Goal: Find specific page/section: Find specific page/section

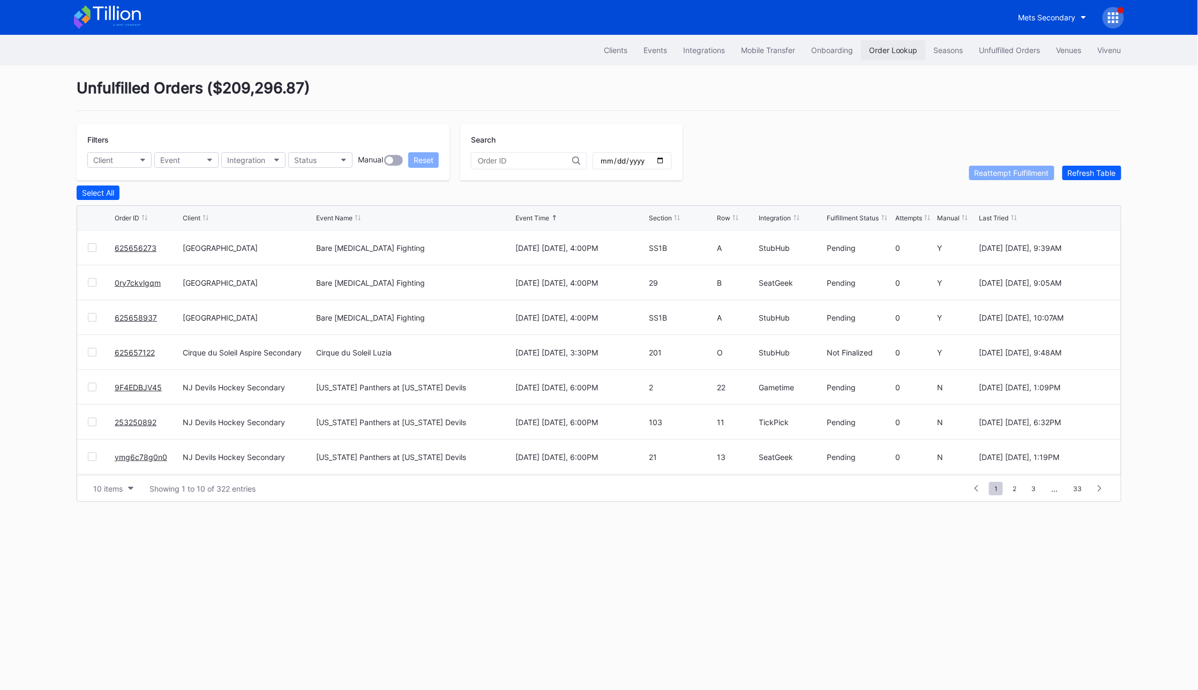
click at [884, 51] on div "Order Lookup" at bounding box center [893, 50] width 49 height 9
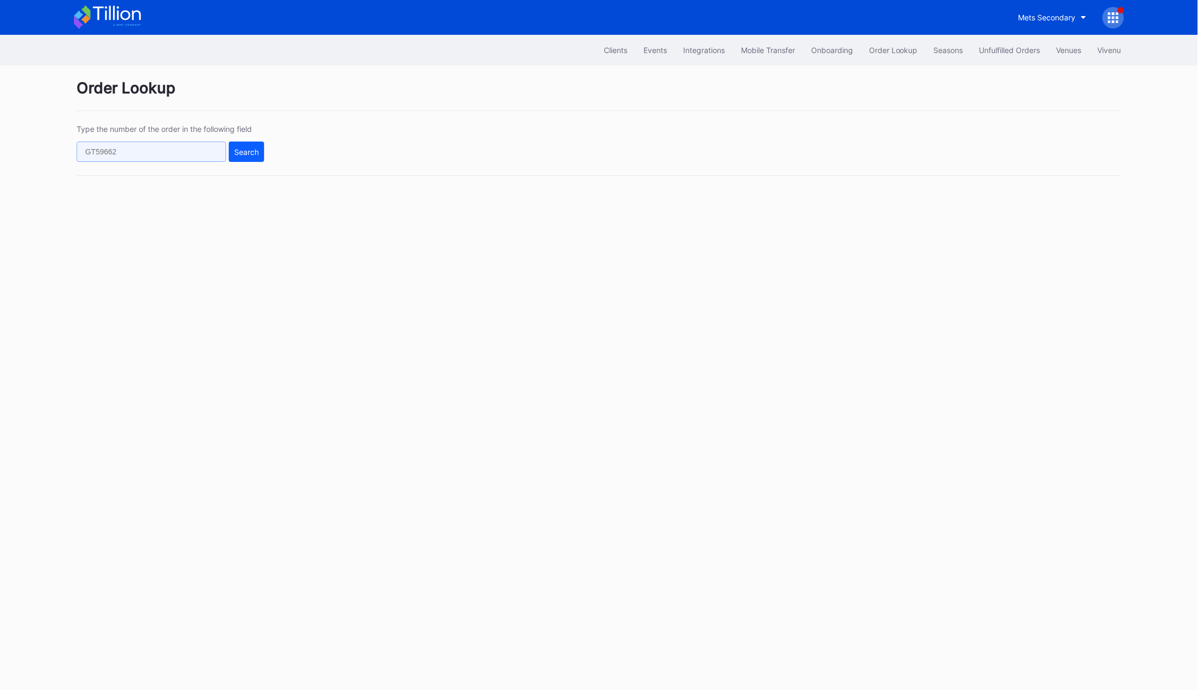
click at [189, 148] on input "text" at bounding box center [151, 151] width 149 height 20
paste input "619662887"
type input "619662887"
click at [246, 147] on div "Search" at bounding box center [246, 151] width 25 height 9
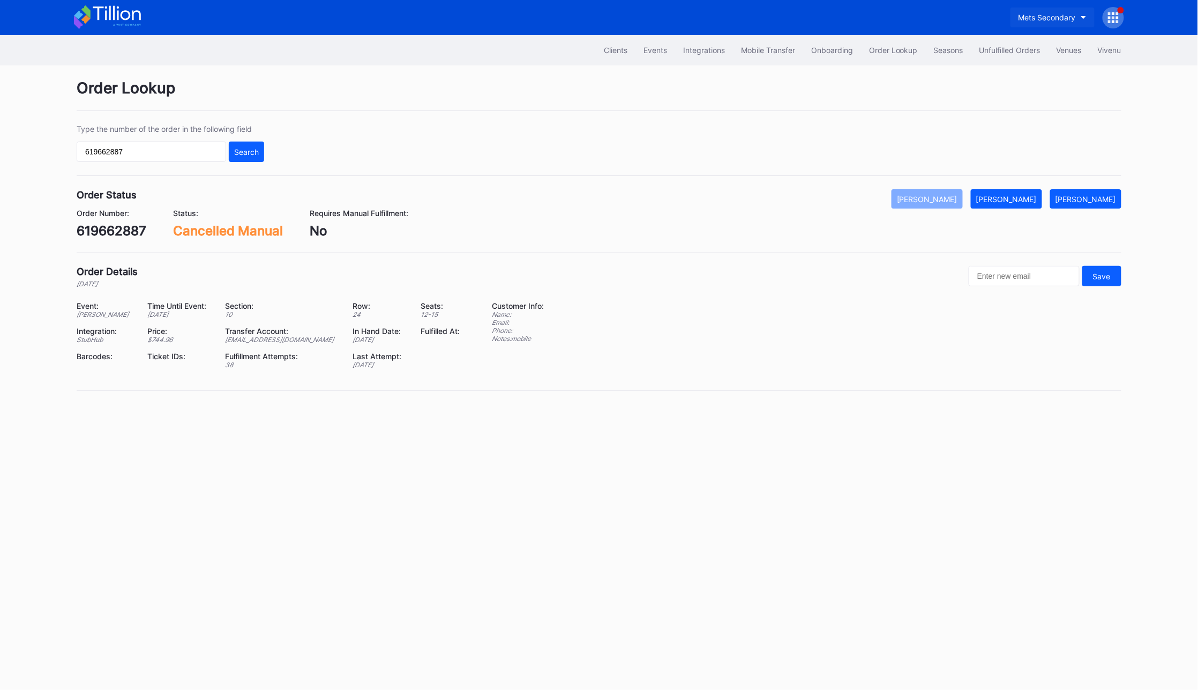
click at [1039, 17] on div "Mets Secondary" at bounding box center [1047, 17] width 57 height 9
type input "aub"
click at [1040, 64] on div "Revel Auburn Tigers Football Secondary" at bounding box center [1088, 67] width 140 height 9
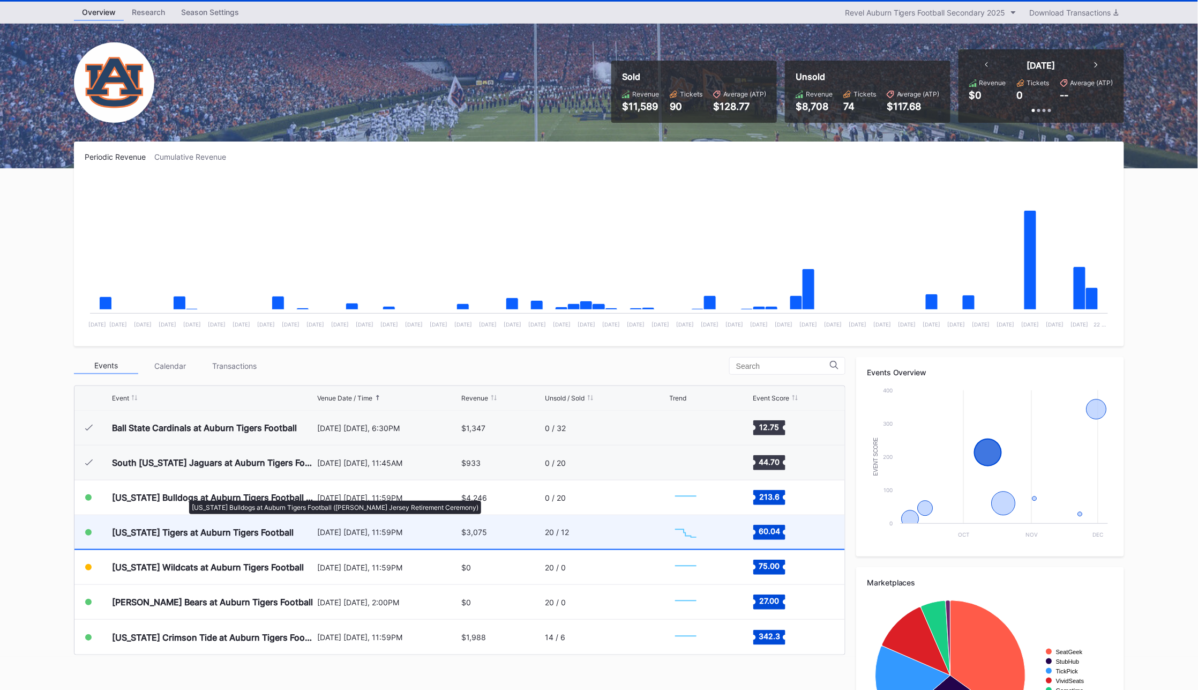
scroll to position [34, 0]
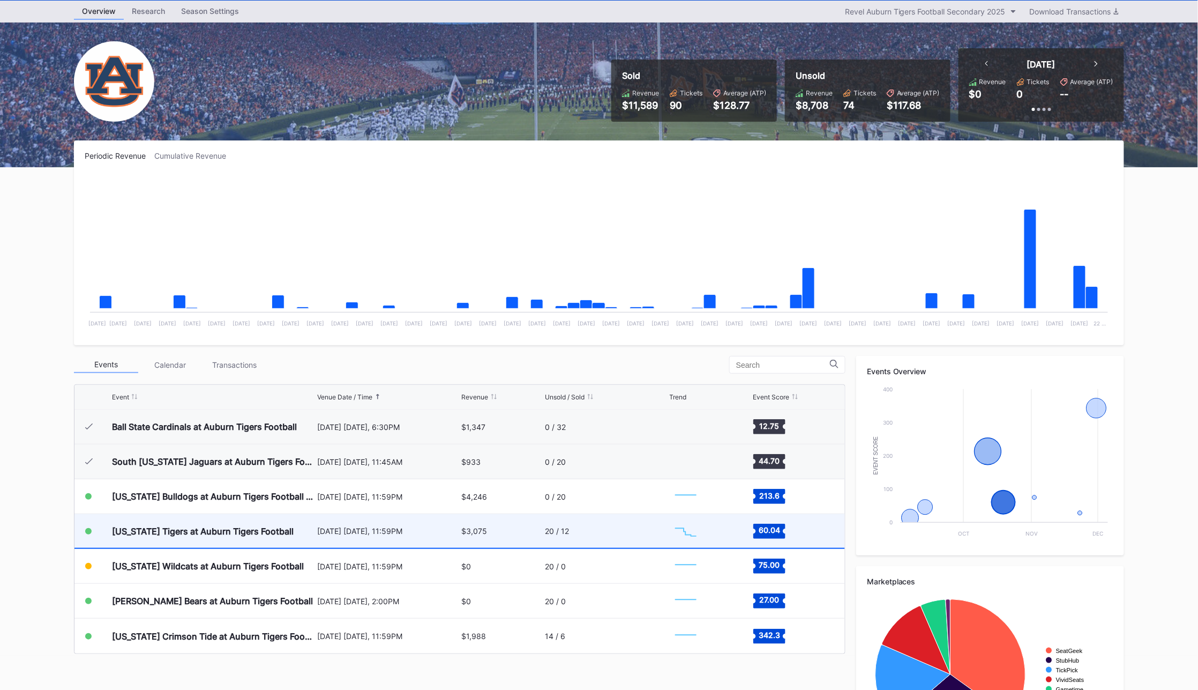
click at [184, 528] on div "Missouri Tigers at Auburn Tigers Football" at bounding box center [203, 531] width 182 height 11
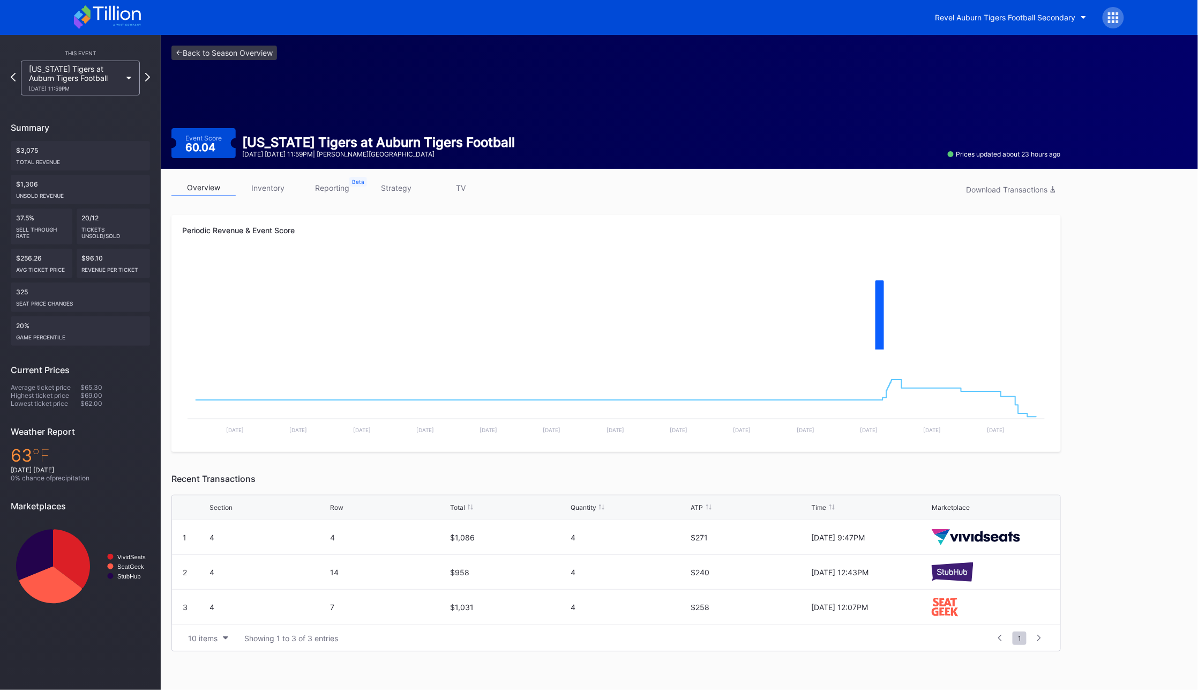
click at [266, 184] on link "inventory" at bounding box center [268, 187] width 64 height 17
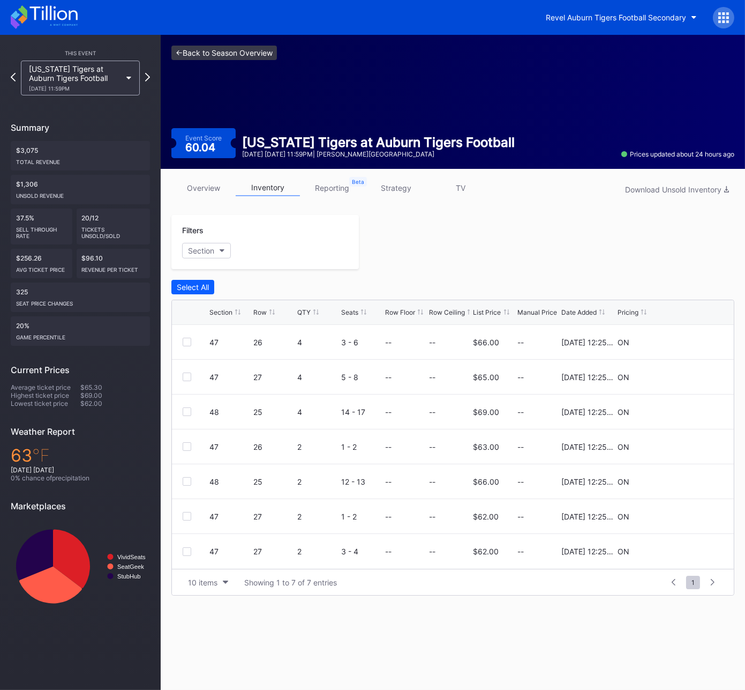
click at [182, 54] on link "<- Back to Season Overview" at bounding box center [224, 53] width 106 height 14
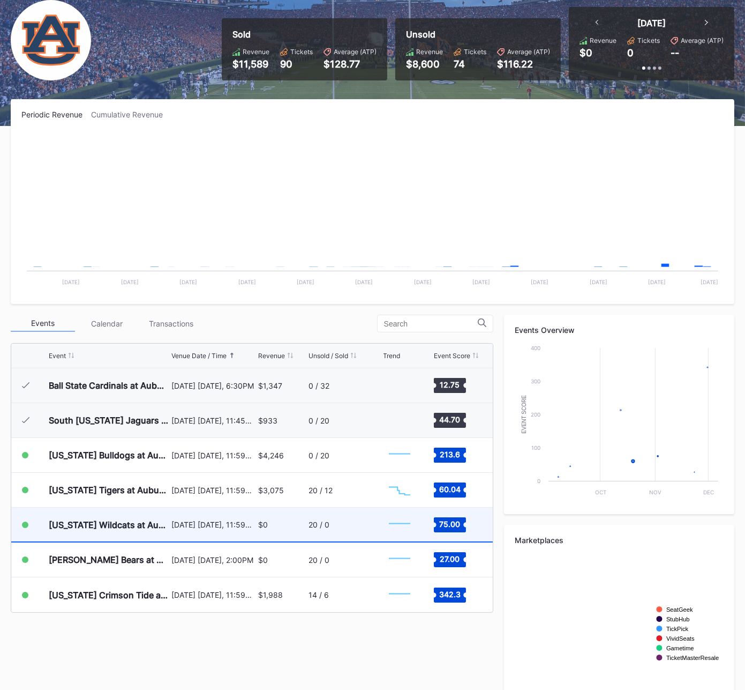
scroll to position [79, 0]
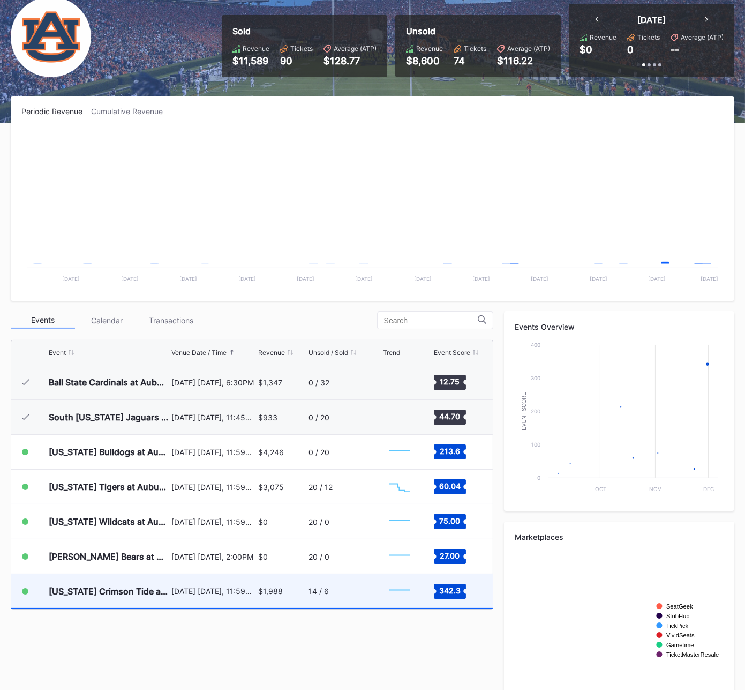
click at [147, 590] on div "Alabama Crimson Tide at Auburn Tigers Football" at bounding box center [109, 591] width 120 height 11
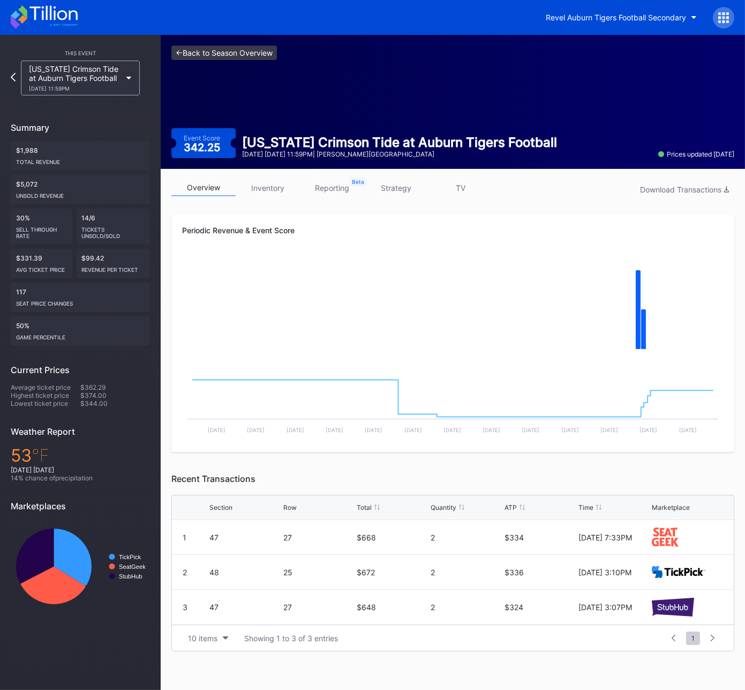
click at [190, 50] on link "<- Back to Season Overview" at bounding box center [224, 53] width 106 height 14
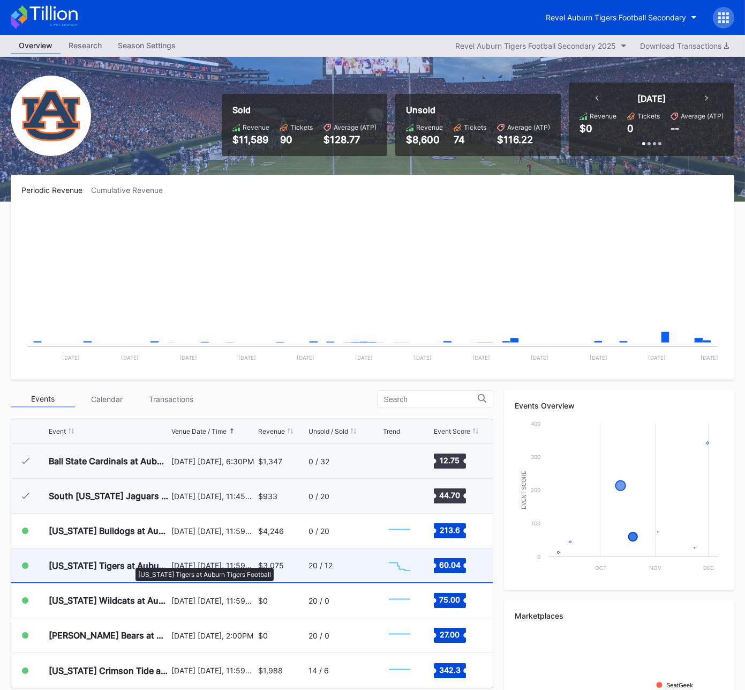
click at [130, 562] on div "[US_STATE] Tigers at Auburn Tigers Football" at bounding box center [109, 565] width 120 height 11
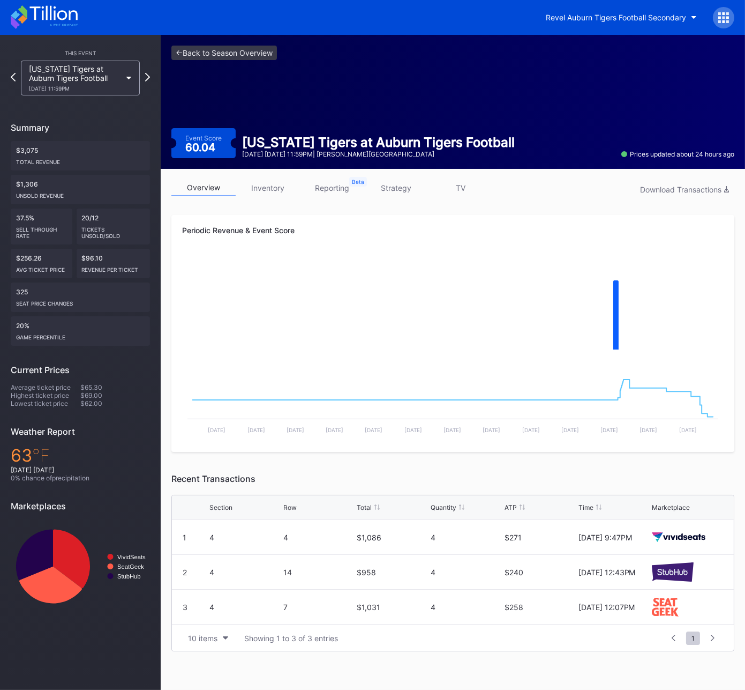
click at [275, 184] on link "inventory" at bounding box center [268, 187] width 64 height 17
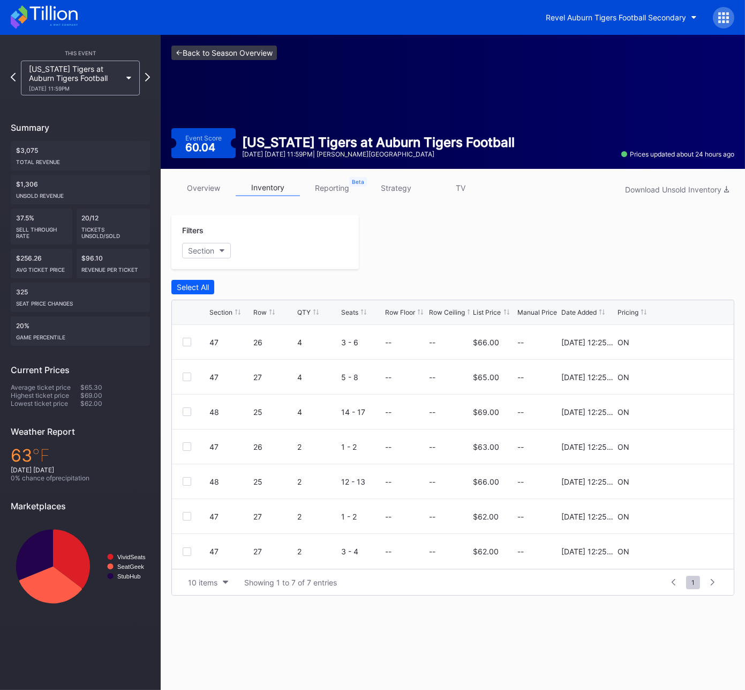
click at [215, 52] on link "<- Back to Season Overview" at bounding box center [224, 53] width 106 height 14
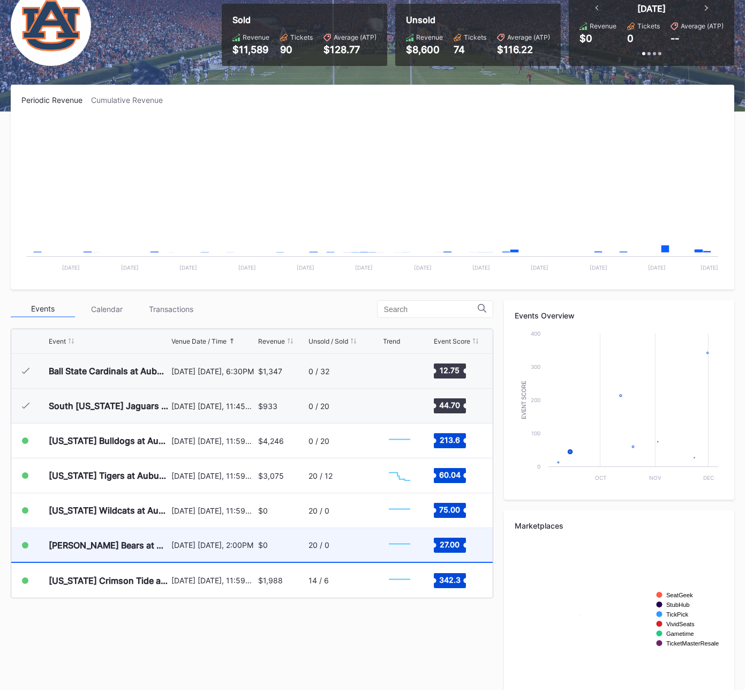
scroll to position [119, 0]
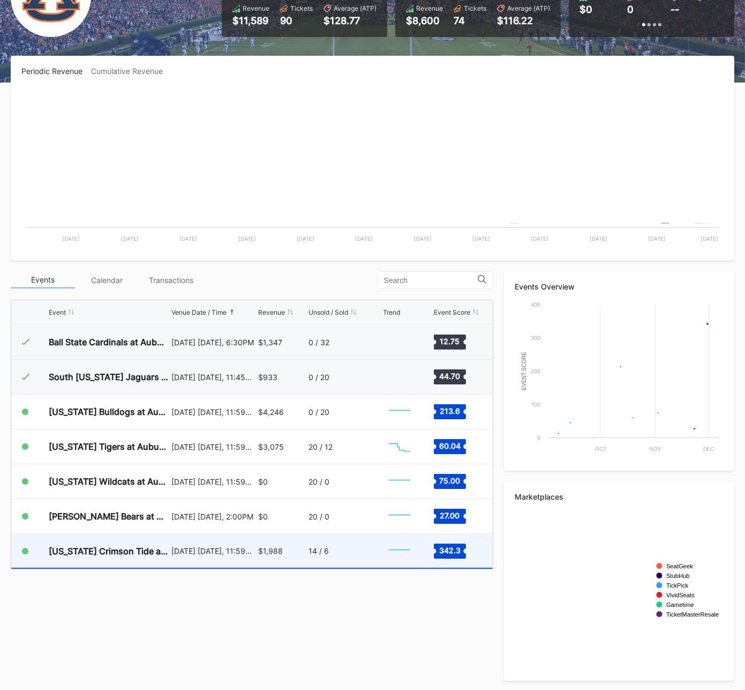
click at [132, 540] on div "Alabama Crimson Tide at Auburn Tigers Football" at bounding box center [109, 551] width 120 height 34
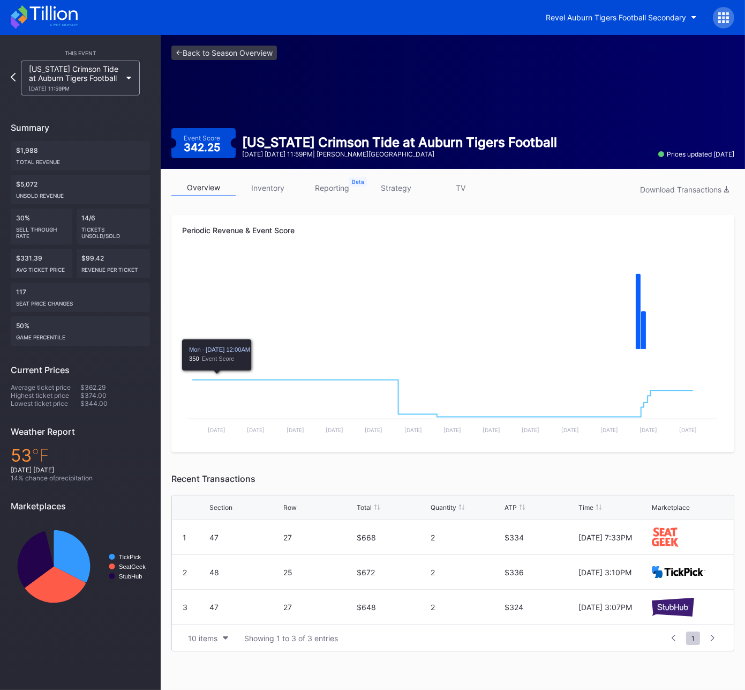
click at [252, 190] on link "inventory" at bounding box center [268, 187] width 64 height 17
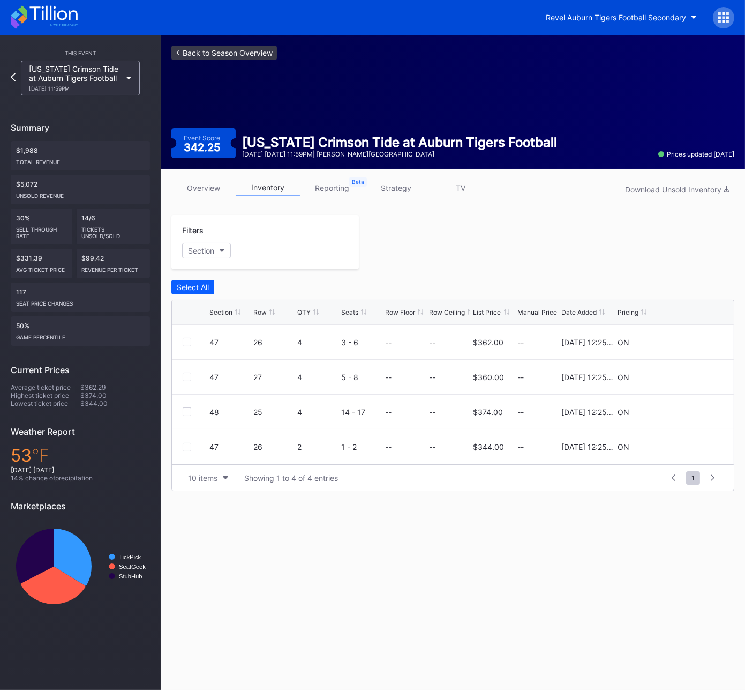
click at [209, 50] on link "<- Back to Season Overview" at bounding box center [224, 53] width 106 height 14
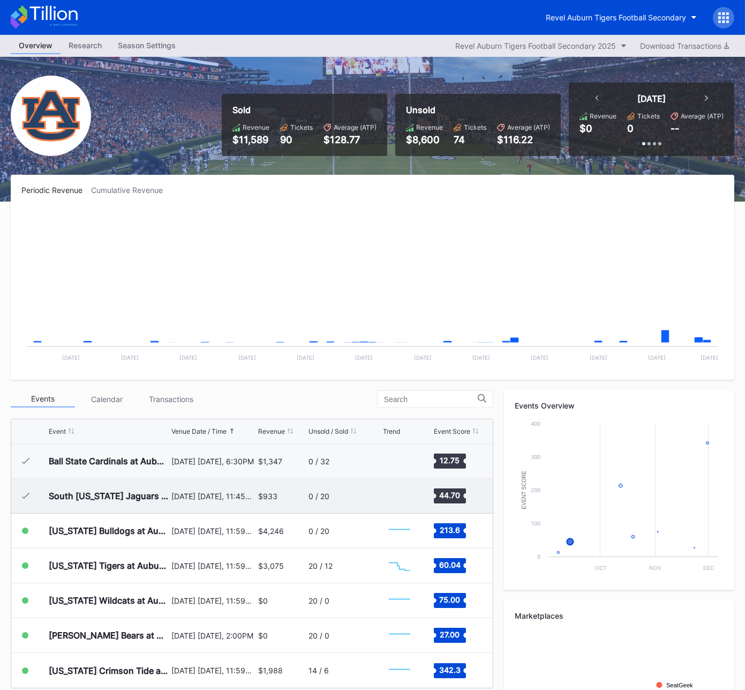
scroll to position [1, 0]
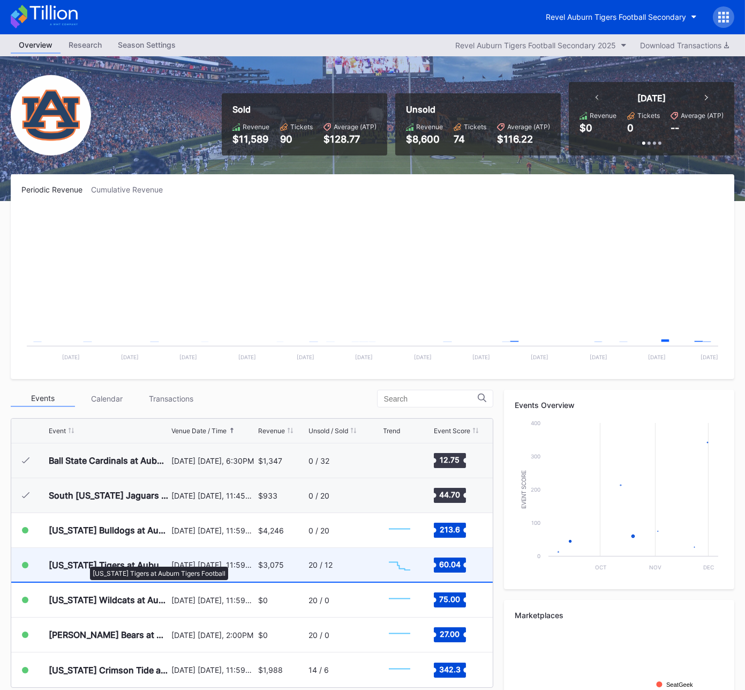
click at [85, 560] on div "Missouri Tigers at Auburn Tigers Football" at bounding box center [109, 564] width 120 height 11
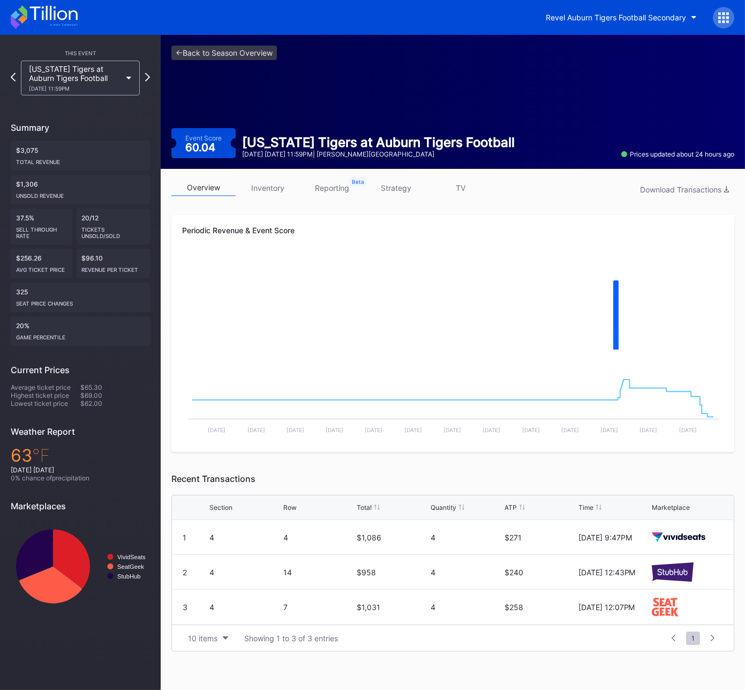
click at [267, 189] on link "inventory" at bounding box center [268, 187] width 64 height 17
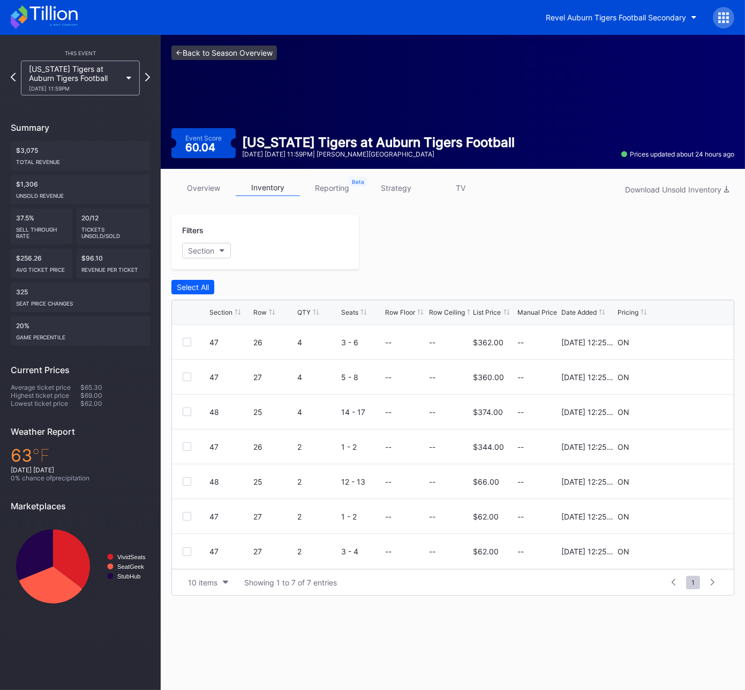
click at [185, 50] on link "<- Back to Season Overview" at bounding box center [224, 53] width 106 height 14
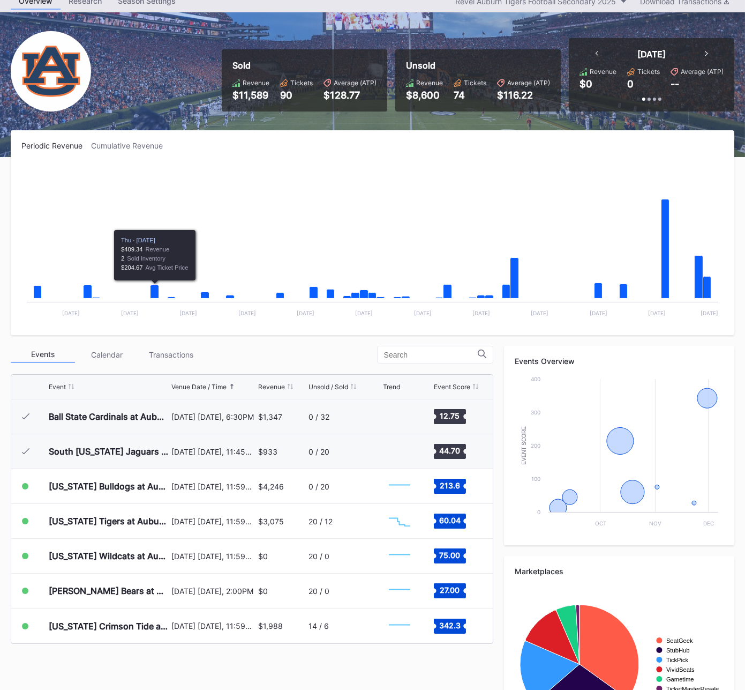
scroll to position [119, 0]
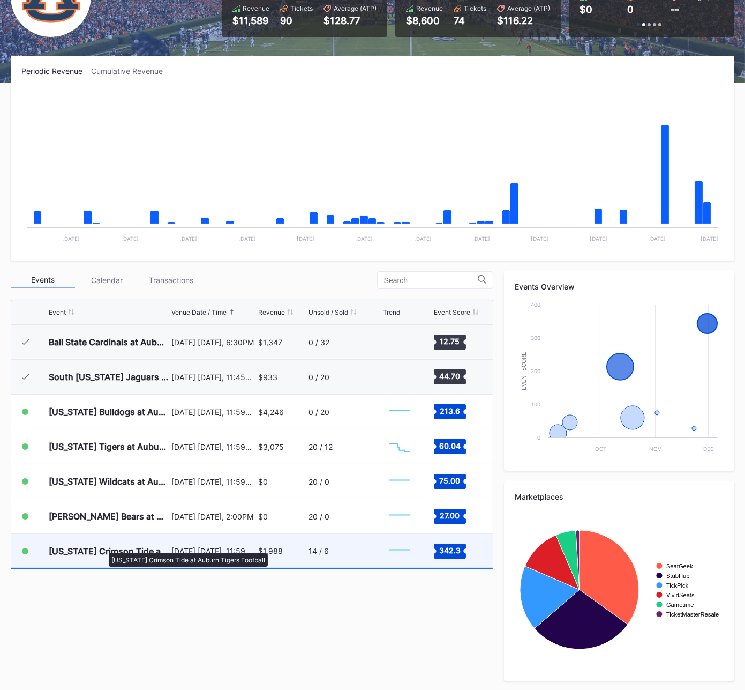
click at [103, 548] on div "Alabama Crimson Tide at Auburn Tigers Football" at bounding box center [109, 550] width 120 height 11
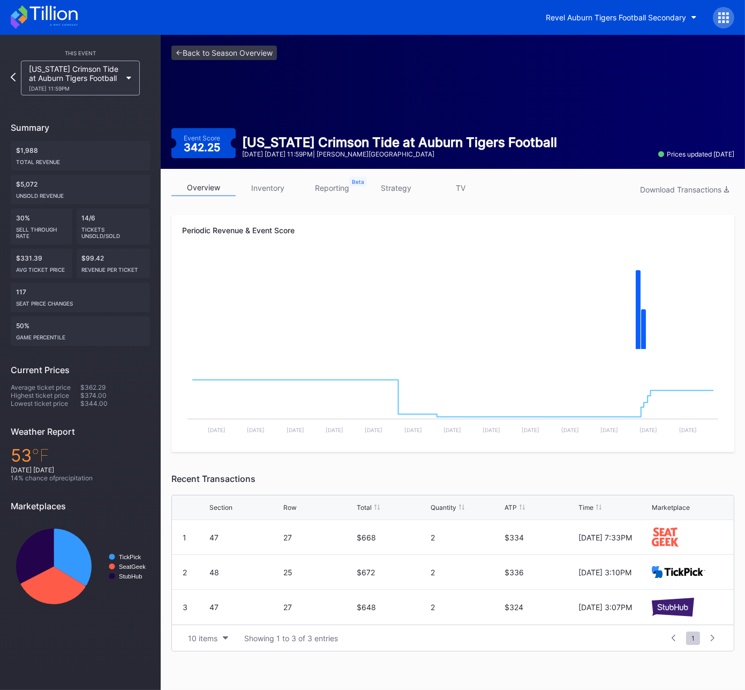
click at [273, 189] on link "inventory" at bounding box center [268, 187] width 64 height 17
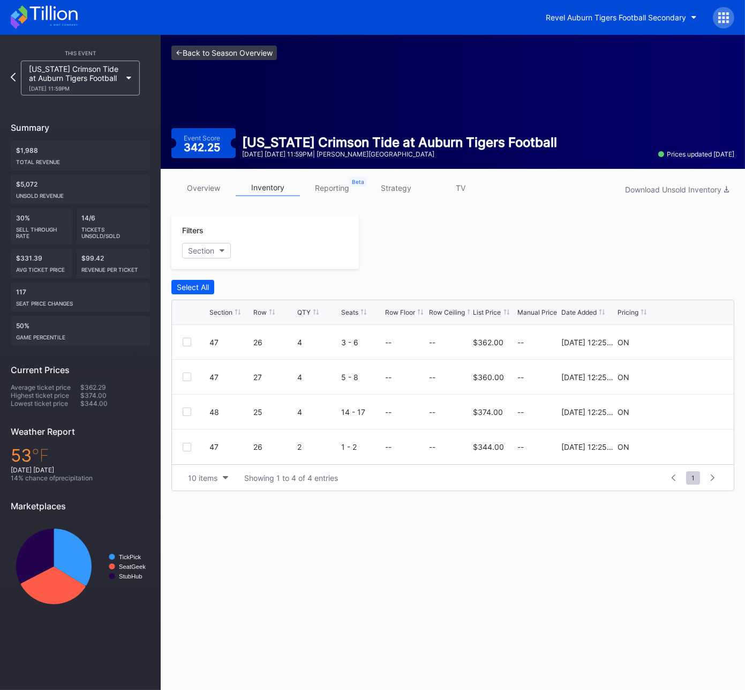
click at [220, 54] on link "<- Back to Season Overview" at bounding box center [224, 53] width 106 height 14
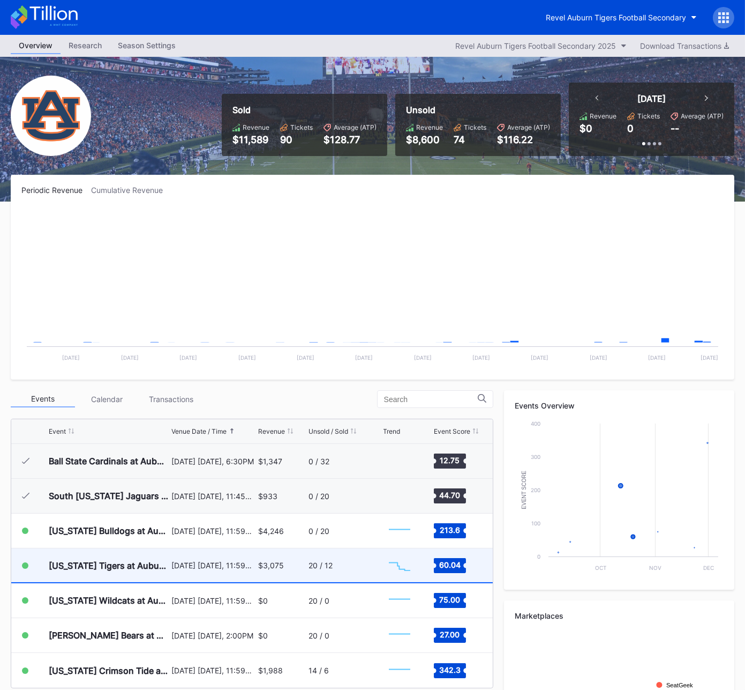
click at [121, 572] on div "Missouri Tigers at Auburn Tigers Football" at bounding box center [109, 565] width 120 height 34
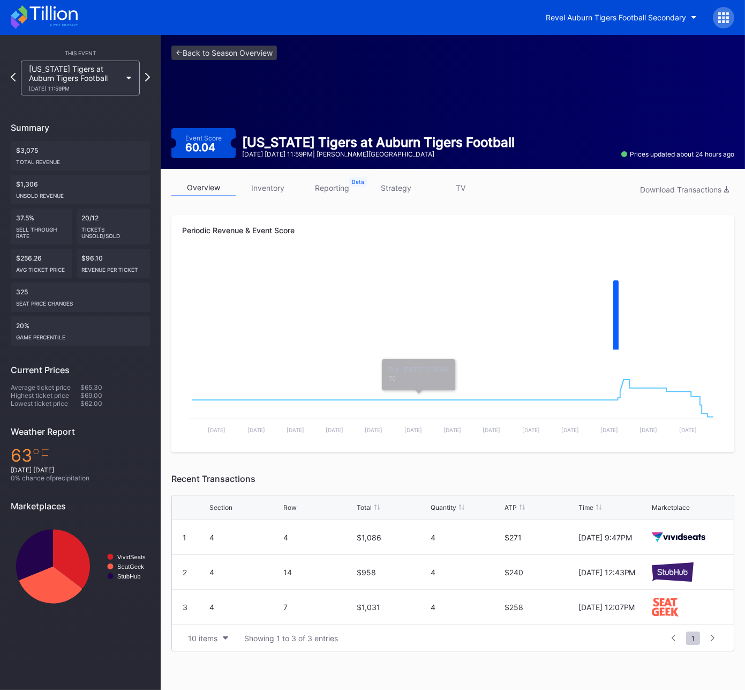
click at [274, 183] on link "inventory" at bounding box center [268, 187] width 64 height 17
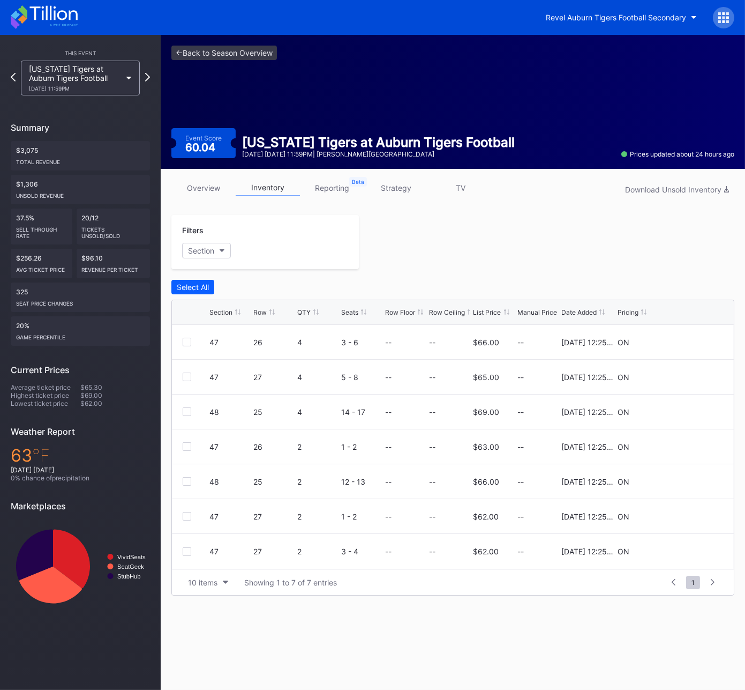
click at [725, 12] on icon at bounding box center [724, 13] width 3 height 3
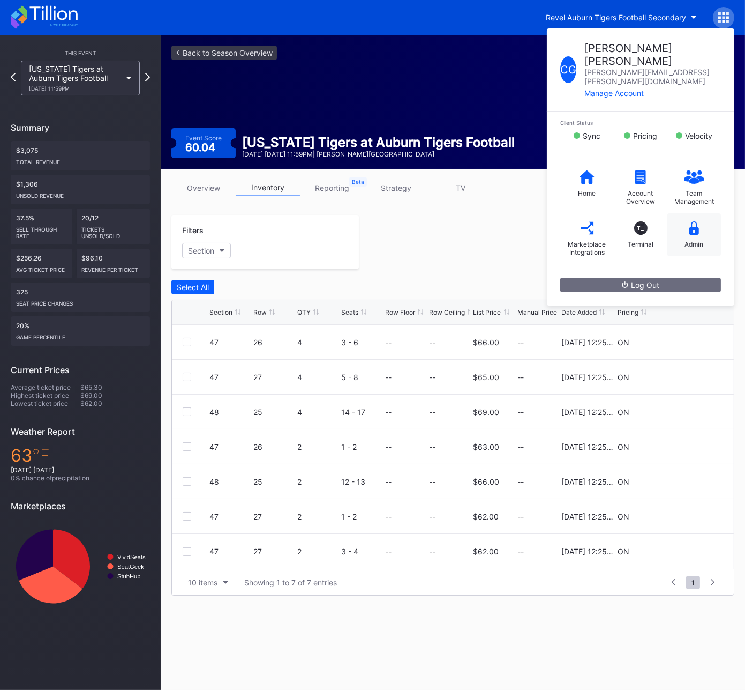
click at [694, 221] on icon at bounding box center [695, 227] width 10 height 13
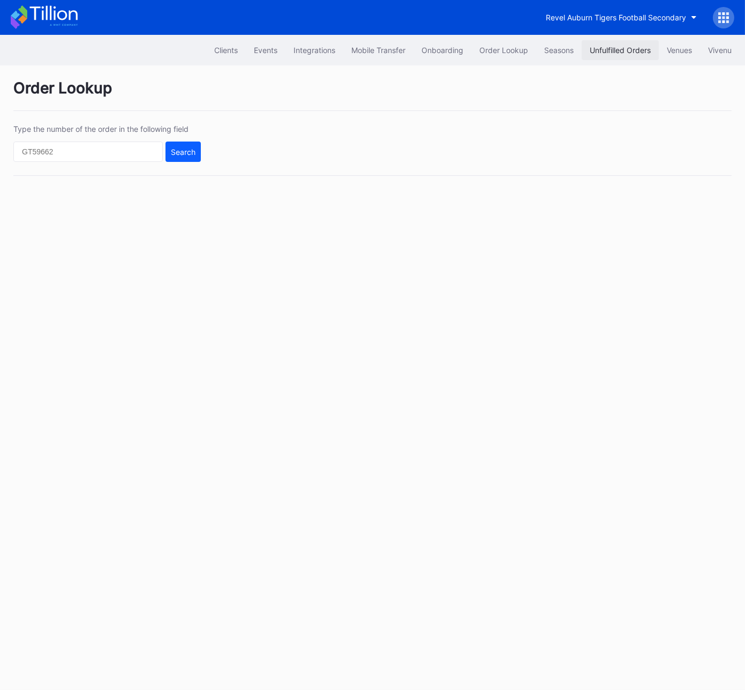
click at [608, 49] on div "Unfulfilled Orders" at bounding box center [620, 50] width 61 height 9
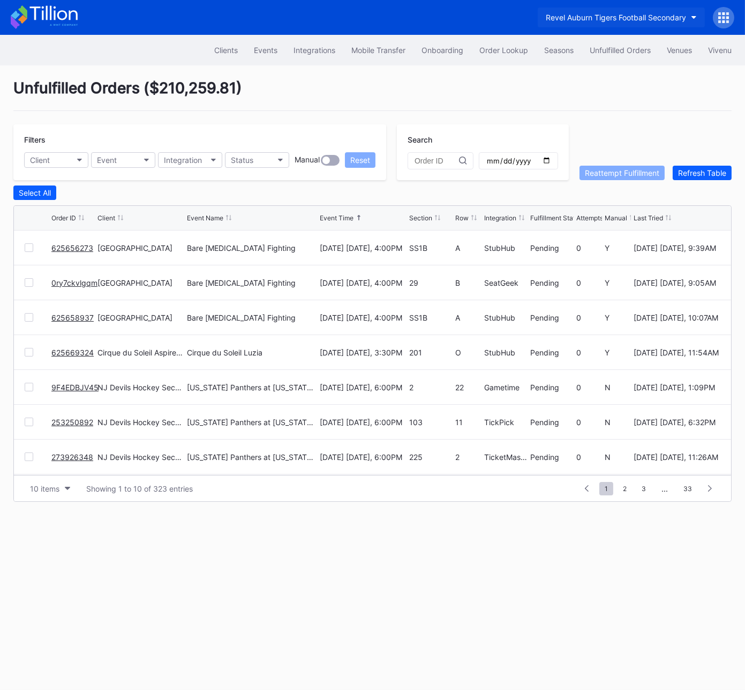
click at [645, 18] on div "Revel Auburn Tigers Football Secondary" at bounding box center [616, 17] width 140 height 9
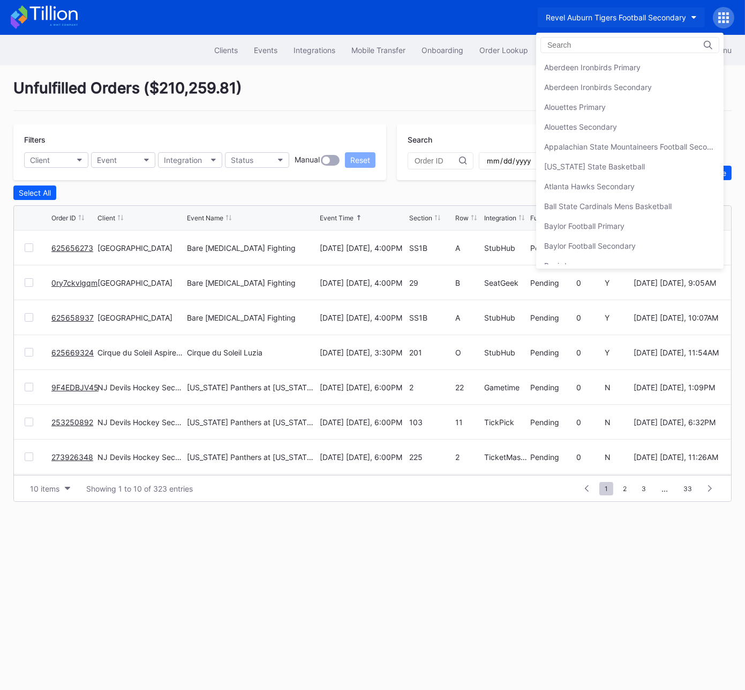
scroll to position [2573, 0]
